Goal: Information Seeking & Learning: Learn about a topic

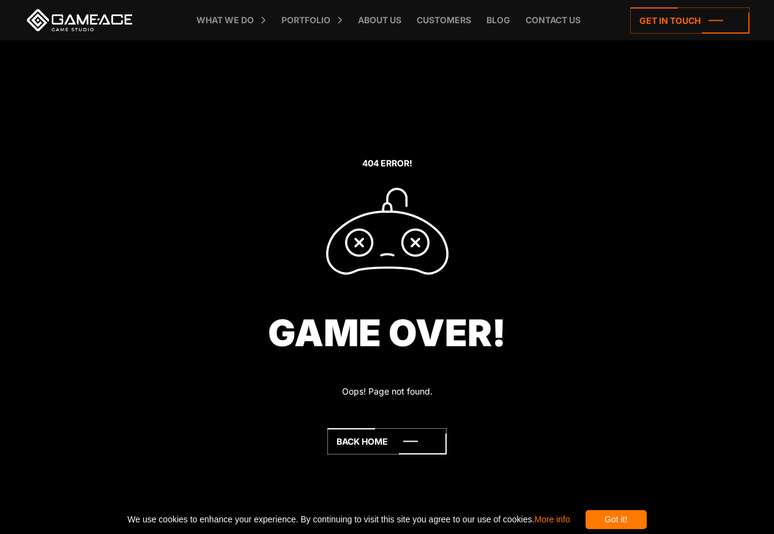
click at [600, 523] on div "Got it!" at bounding box center [616, 519] width 61 height 19
